Goal: Information Seeking & Learning: Find specific fact

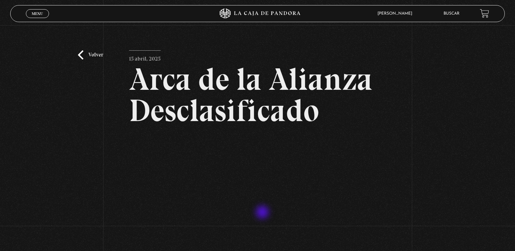
scroll to position [68, 0]
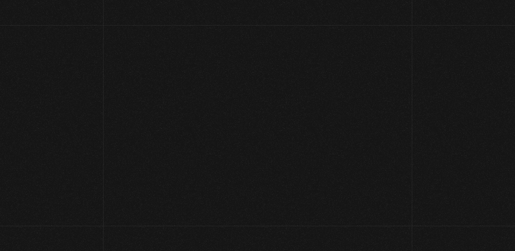
scroll to position [1413, 0]
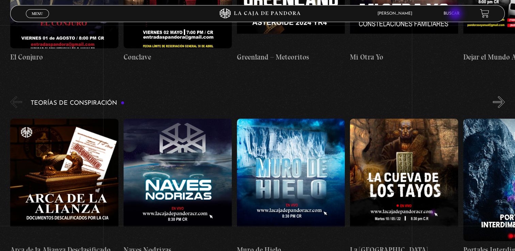
click at [456, 14] on link "Buscar" at bounding box center [452, 14] width 16 height 4
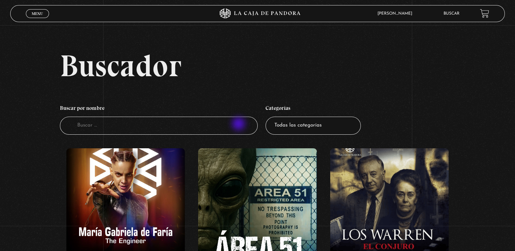
click at [239, 125] on input "Buscador" at bounding box center [159, 126] width 198 height 18
type input "rayo azul"
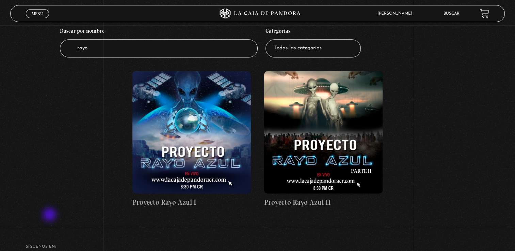
scroll to position [78, 0]
click at [190, 144] on figure at bounding box center [191, 132] width 119 height 123
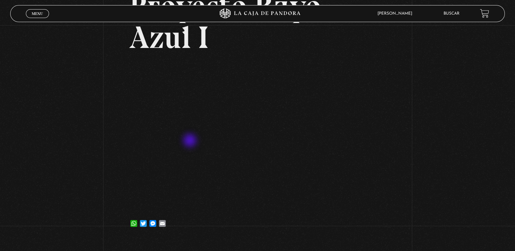
scroll to position [75, 0]
